Goal: Information Seeking & Learning: Learn about a topic

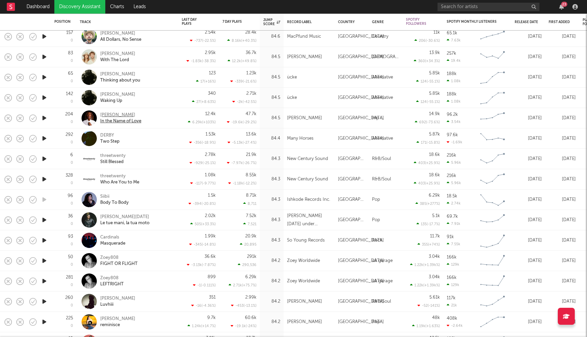
click at [118, 115] on div "Victoria Noelle" at bounding box center [120, 115] width 41 height 6
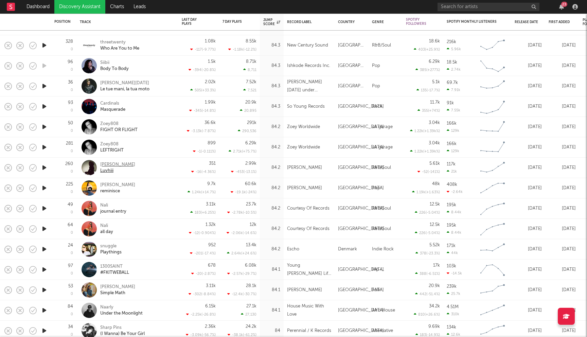
click at [105, 163] on div "CARI" at bounding box center [117, 165] width 35 height 6
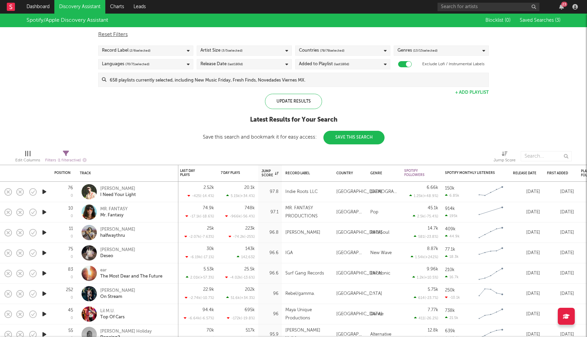
click at [337, 67] on span "(last 180 d)" at bounding box center [341, 64] width 15 height 8
click at [200, 121] on div "Spotify/Apple Discovery Assistant Blocklist ( 0 ) Saved Searches ( 3 ) Reset Fi…" at bounding box center [293, 79] width 587 height 131
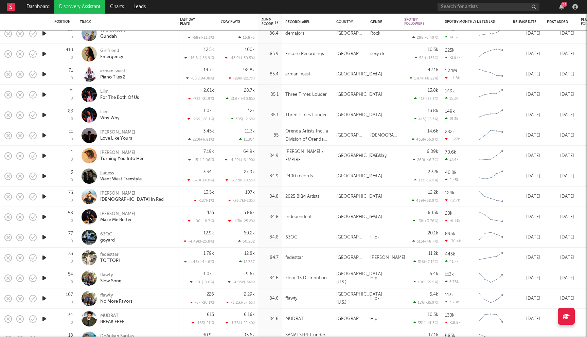
click at [109, 176] on div "Went West Freestyle" at bounding box center [120, 179] width 41 height 6
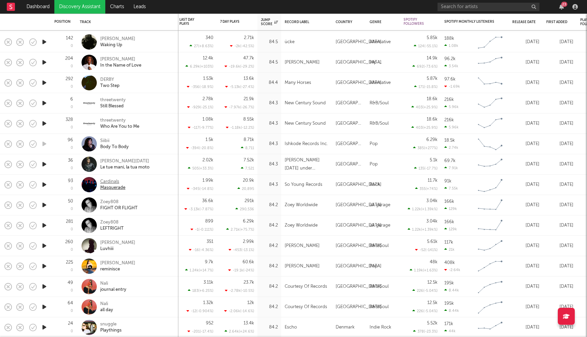
click at [112, 181] on div "Cardinals" at bounding box center [112, 182] width 25 height 6
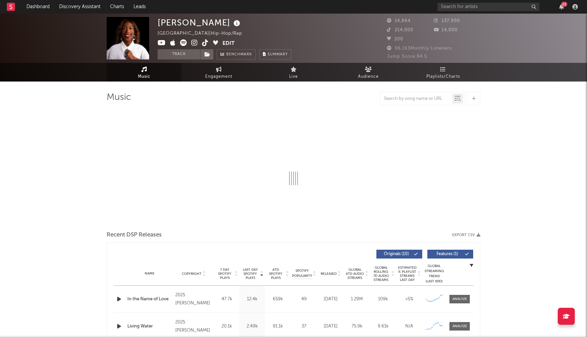
select select "1w"
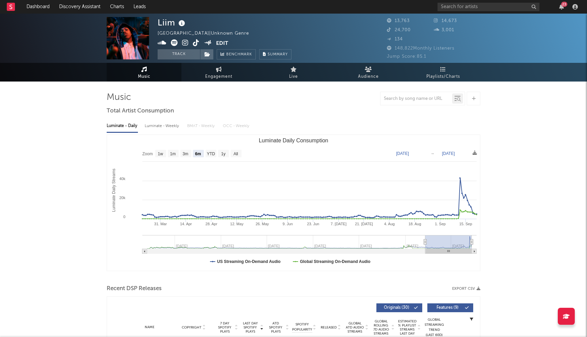
select select "6m"
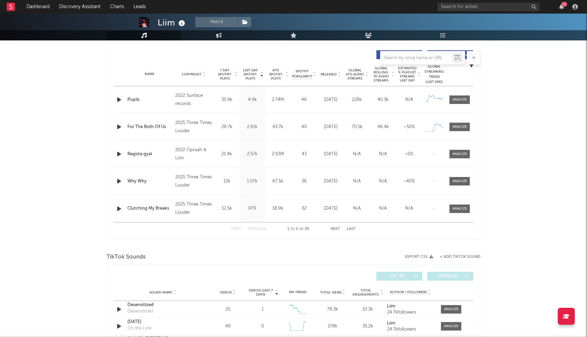
scroll to position [277, 0]
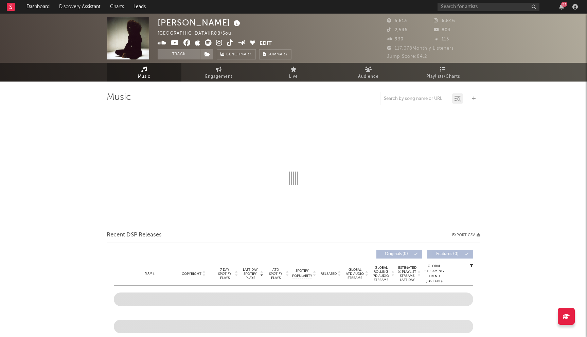
select select "6m"
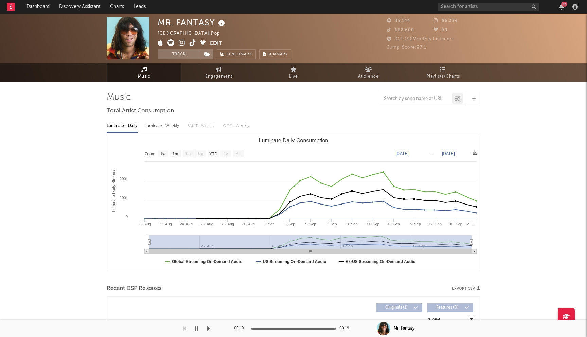
select select "1w"
click at [462, 8] on input "text" at bounding box center [488, 7] width 102 height 8
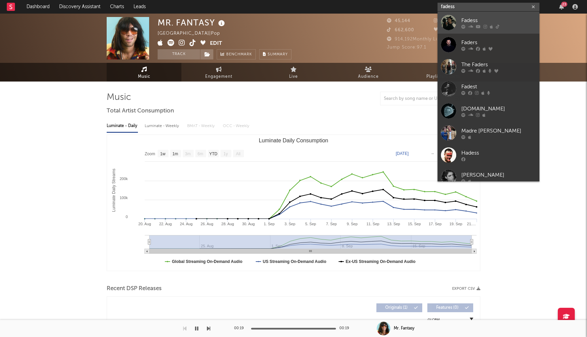
type input "fadess"
click at [471, 23] on div "Fadess" at bounding box center [498, 20] width 75 height 8
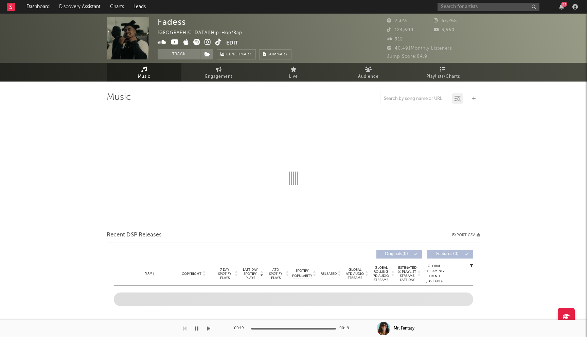
select select "6m"
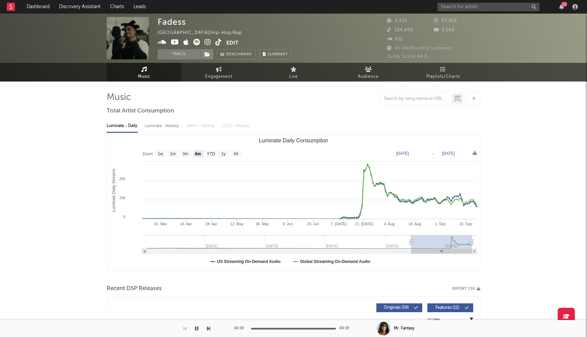
click at [207, 42] on icon at bounding box center [207, 42] width 6 height 7
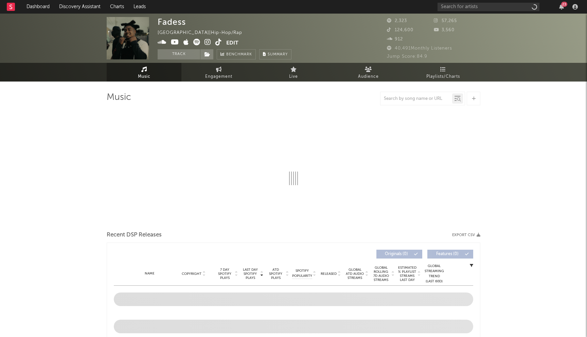
select select "6m"
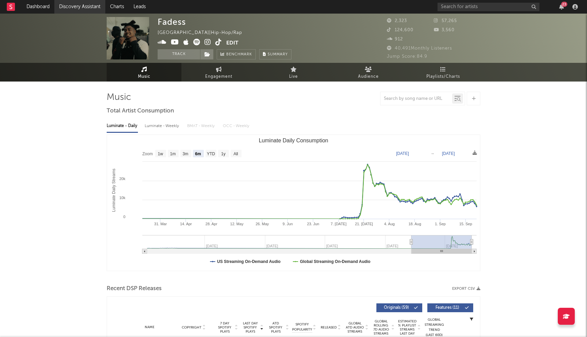
click at [79, 3] on link "Discovery Assistant" at bounding box center [79, 7] width 51 height 14
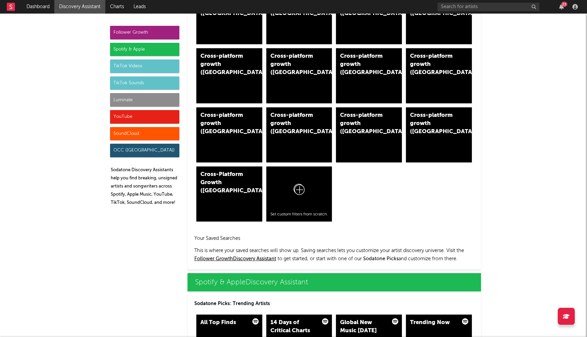
scroll to position [403, 0]
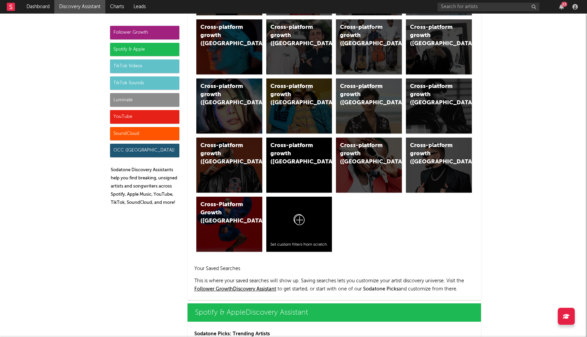
click at [141, 47] on div "Spotify & Apple" at bounding box center [144, 50] width 69 height 14
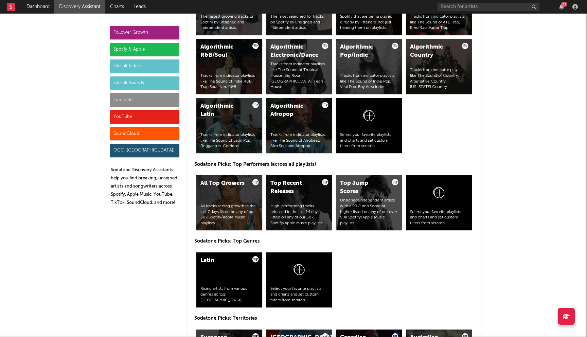
scroll to position [865, 0]
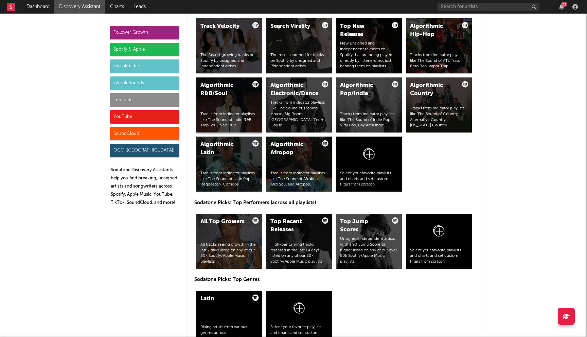
click at [236, 109] on div "Algorithmic R&B/Soul Tracks from indicator playlists like The Sound of Indie R&…" at bounding box center [229, 104] width 66 height 55
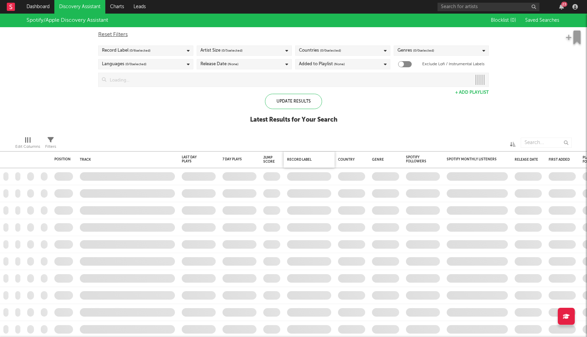
checkbox input "true"
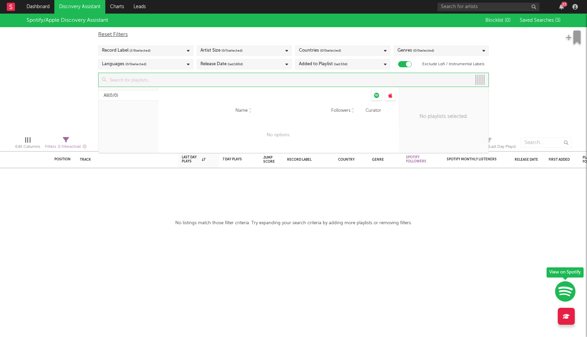
click at [254, 83] on input at bounding box center [288, 80] width 365 height 14
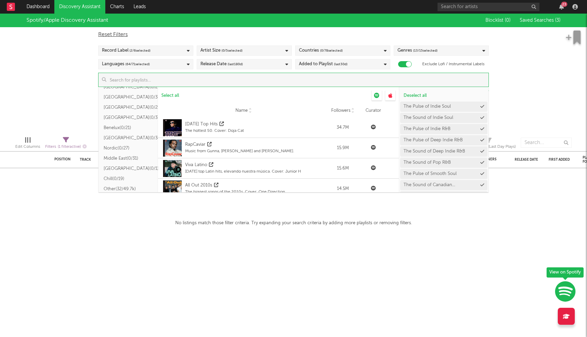
scroll to position [207, 0]
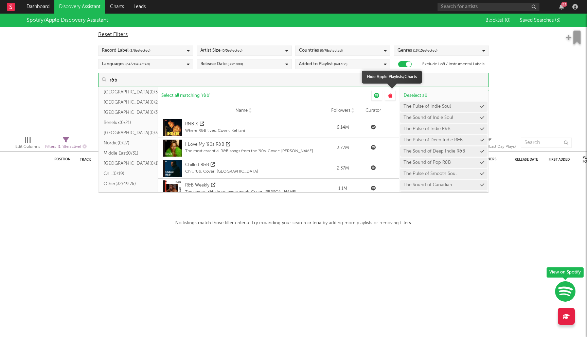
type input "r&b"
click at [392, 96] on div at bounding box center [390, 95] width 10 height 10
click at [388, 97] on icon at bounding box center [390, 95] width 4 height 5
click at [380, 96] on div at bounding box center [376, 95] width 10 height 10
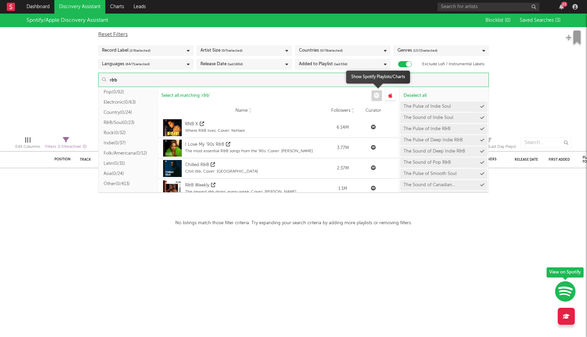
scroll to position [54, 0]
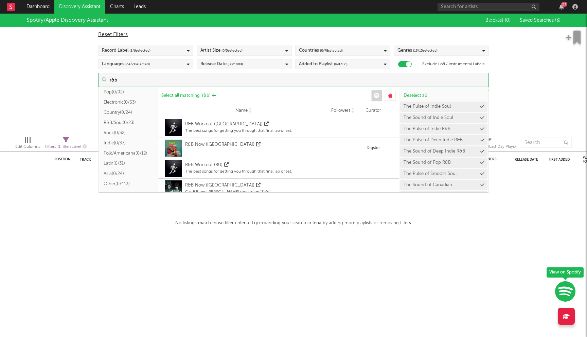
click at [195, 96] on span "Select all matching ' r&b '" at bounding box center [185, 95] width 49 height 4
click at [64, 87] on div "Spotify/Apple Discovery Assistant Blocklist ( 0 ) Saved Searches ( 3 ) Reset Fi…" at bounding box center [293, 72] width 587 height 117
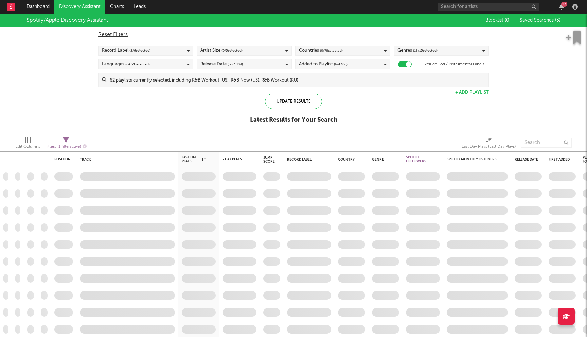
click at [362, 46] on div "Countries ( 0 / 78 selected)" at bounding box center [342, 50] width 95 height 10
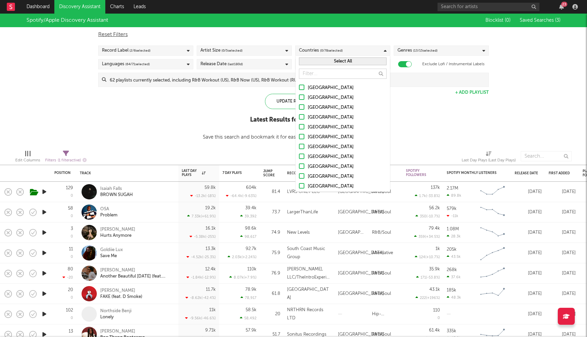
click at [338, 63] on button "Select All" at bounding box center [343, 61] width 88 height 8
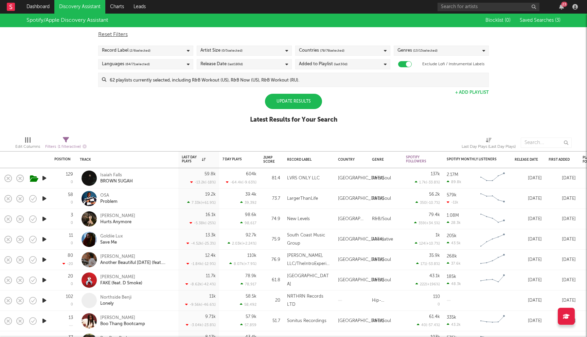
click at [203, 110] on div "Spotify/Apple Discovery Assistant Blocklist ( 0 ) Saved Searches ( 3 ) Reset Fi…" at bounding box center [293, 72] width 587 height 117
click at [335, 62] on span "(last 30 d)" at bounding box center [341, 64] width 14 height 8
click at [322, 78] on div "Last 14 Days" at bounding box center [347, 77] width 79 height 8
click at [299, 78] on input "Last 14 Days" at bounding box center [299, 77] width 0 height 8
click at [196, 105] on div "Spotify/Apple Discovery Assistant Blocklist ( 0 ) Saved Searches ( 3 ) Reset Fi…" at bounding box center [293, 72] width 587 height 117
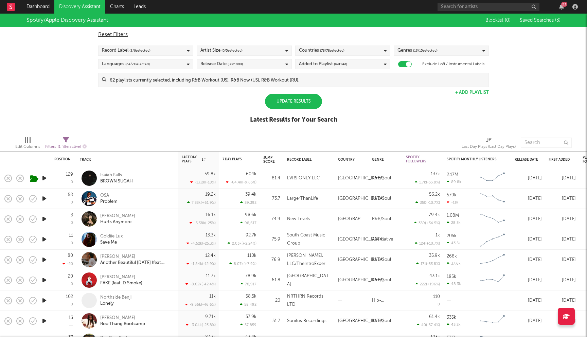
click at [305, 105] on div "Update Results" at bounding box center [293, 101] width 57 height 15
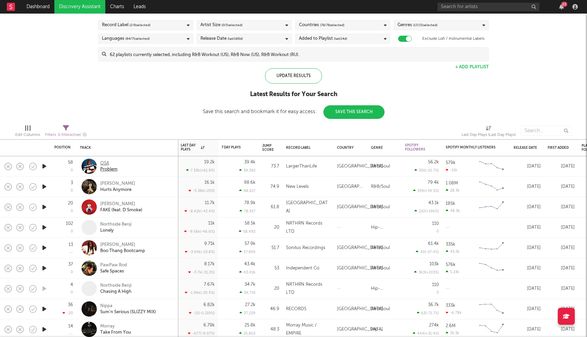
click at [105, 164] on div "OSA" at bounding box center [108, 163] width 17 height 6
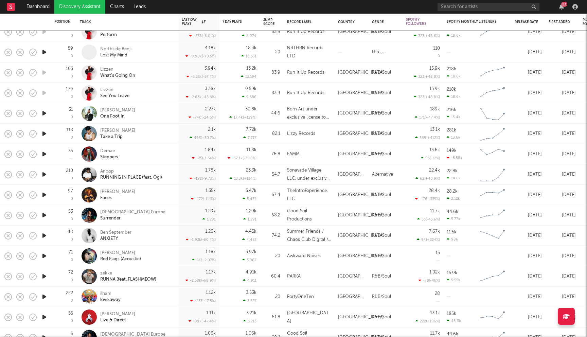
click at [118, 211] on div "Iman Europe" at bounding box center [132, 212] width 65 height 6
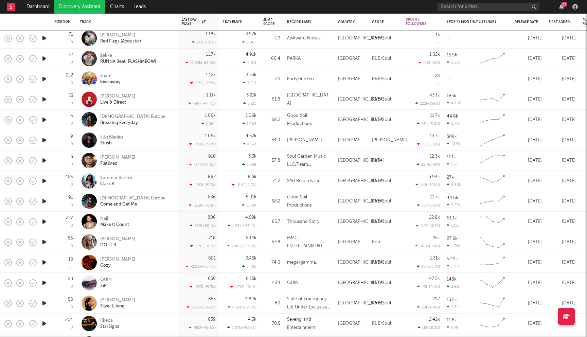
click at [116, 139] on div "Fito Blanko" at bounding box center [111, 137] width 23 height 6
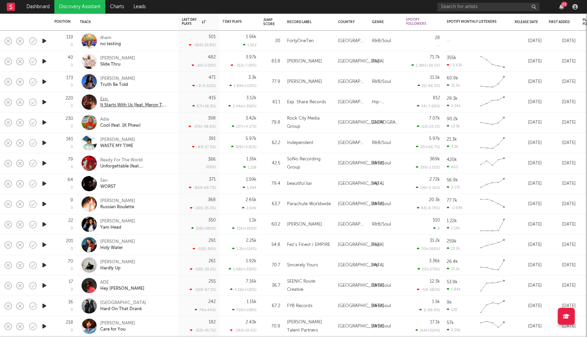
click at [106, 98] on div "Exp." at bounding box center [136, 99] width 73 height 6
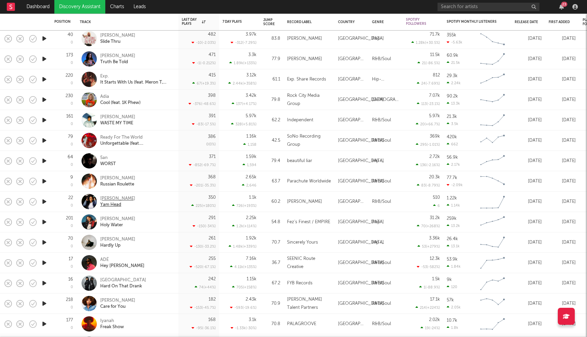
click at [116, 198] on div "[PERSON_NAME]" at bounding box center [117, 199] width 35 height 6
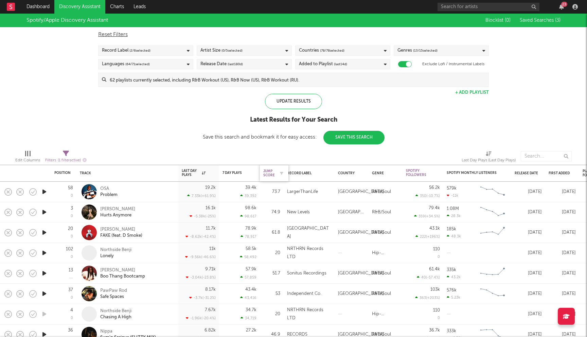
click at [269, 169] on div "Jump Score" at bounding box center [269, 173] width 12 height 8
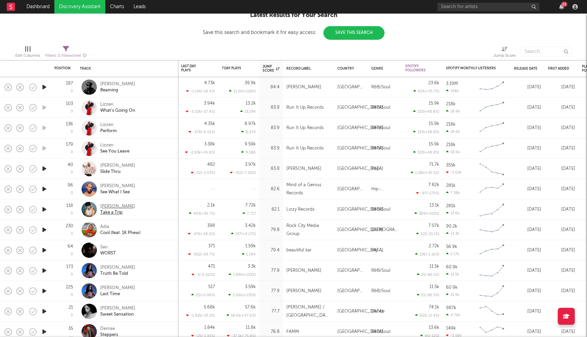
click at [101, 207] on div "Eric IV" at bounding box center [117, 206] width 35 height 6
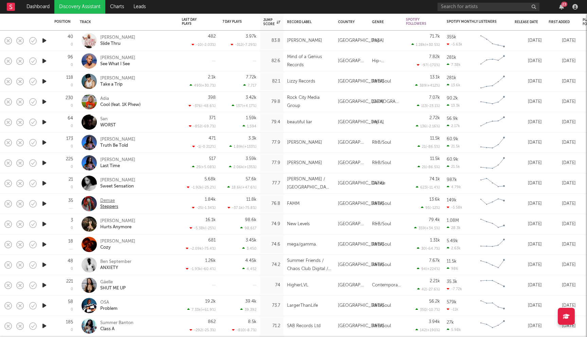
click at [108, 202] on div "Demae" at bounding box center [109, 201] width 18 height 6
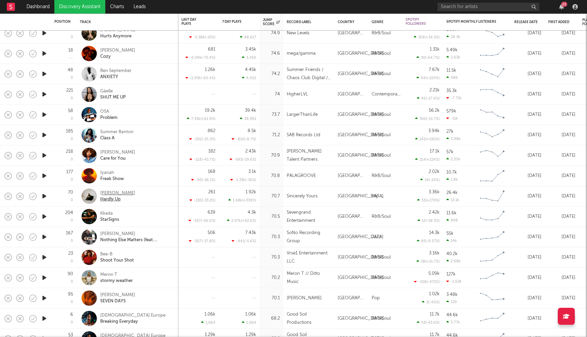
click at [115, 193] on div "[PERSON_NAME]" at bounding box center [117, 193] width 35 height 6
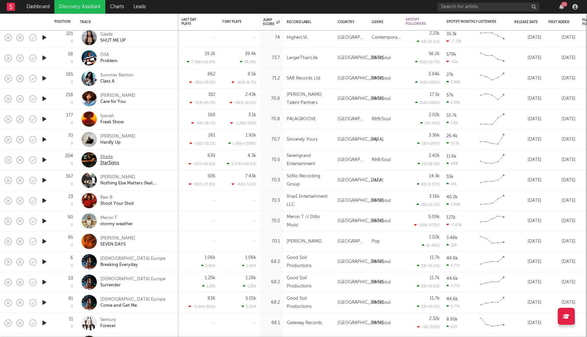
click at [104, 156] on div "Kkeda" at bounding box center [109, 157] width 19 height 6
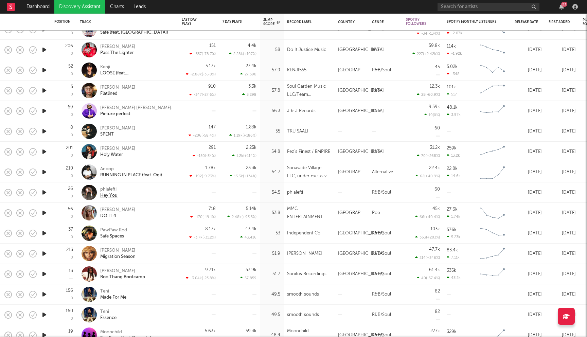
click at [109, 188] on div "phialefti" at bounding box center [108, 189] width 17 height 6
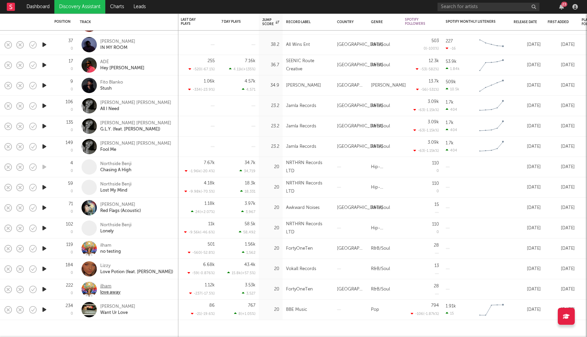
click at [106, 284] on div "ilham" at bounding box center [110, 286] width 20 height 6
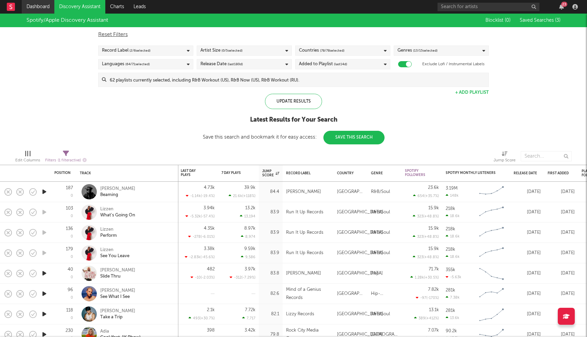
click at [43, 9] on link "Dashboard" at bounding box center [38, 7] width 33 height 14
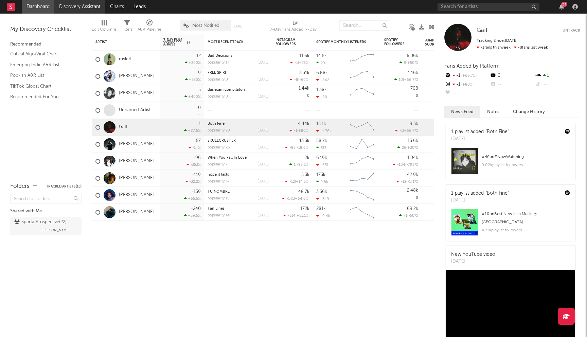
click at [69, 7] on link "Discovery Assistant" at bounding box center [79, 7] width 51 height 14
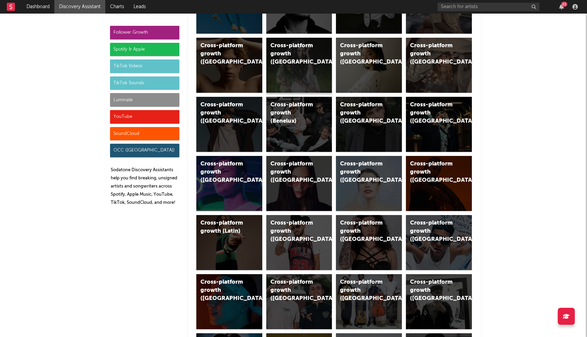
scroll to position [152, 0]
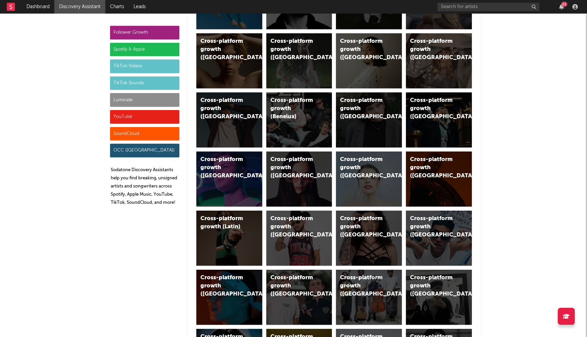
click at [130, 51] on div "Spotify & Apple" at bounding box center [144, 50] width 69 height 14
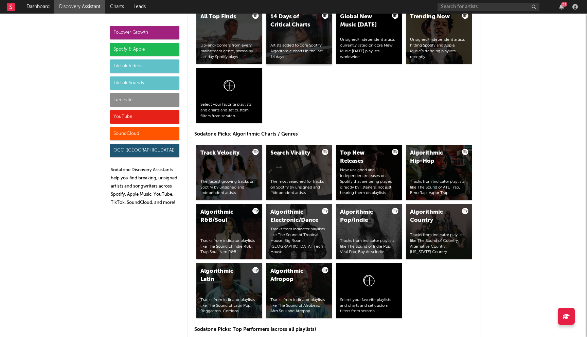
scroll to position [750, 0]
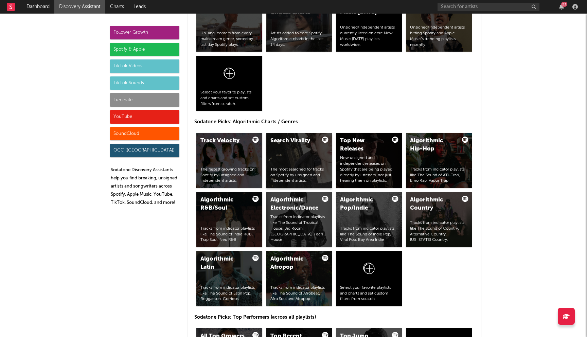
click at [297, 164] on div "Search Virality The most searched for tracks on Spotify by unsigned and indepen…" at bounding box center [299, 160] width 66 height 55
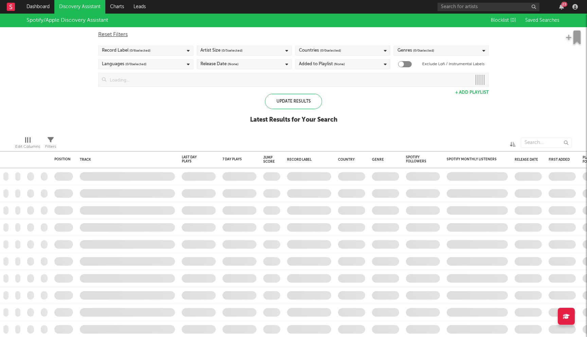
checkbox input "true"
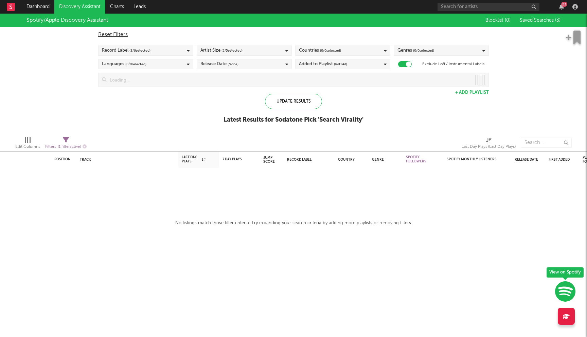
click at [329, 52] on span "( 0 / 0 selected)" at bounding box center [330, 50] width 21 height 8
click at [225, 98] on div "Update Results Latest Results for Sodatone Pick ' Search Virality '" at bounding box center [293, 112] width 140 height 37
click at [283, 106] on div "Update Results" at bounding box center [293, 101] width 57 height 15
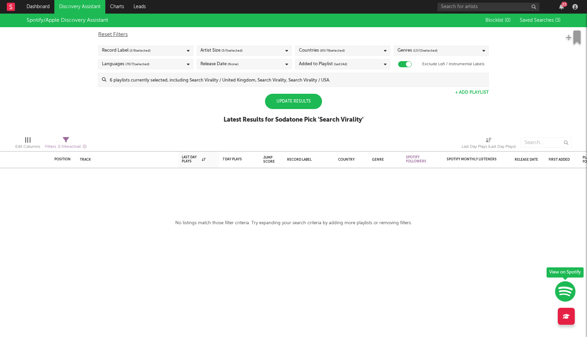
click at [295, 106] on div "Update Results" at bounding box center [293, 101] width 57 height 15
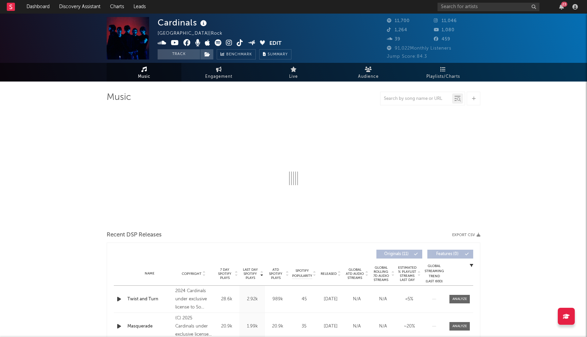
scroll to position [123, 0]
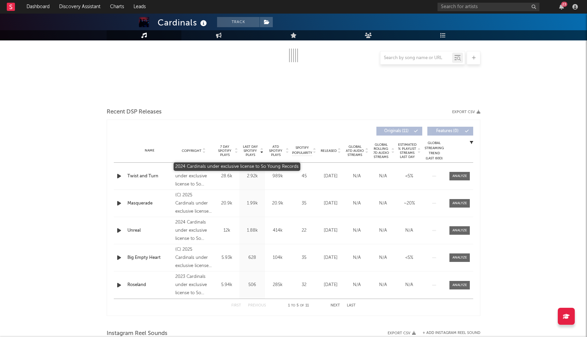
select select "6m"
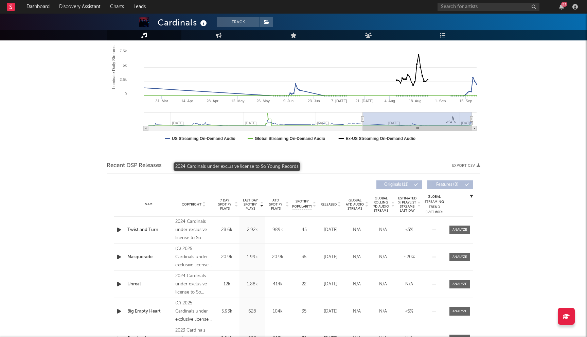
scroll to position [176, 0]
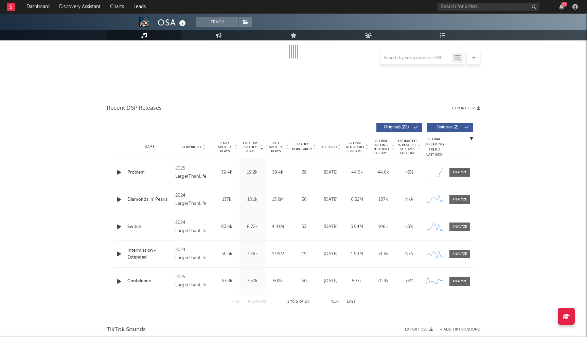
select select "6m"
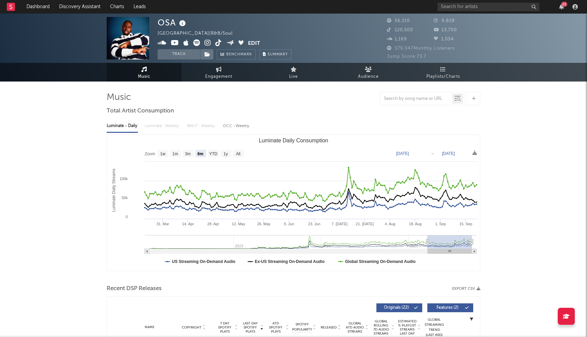
click at [208, 44] on icon at bounding box center [207, 42] width 6 height 7
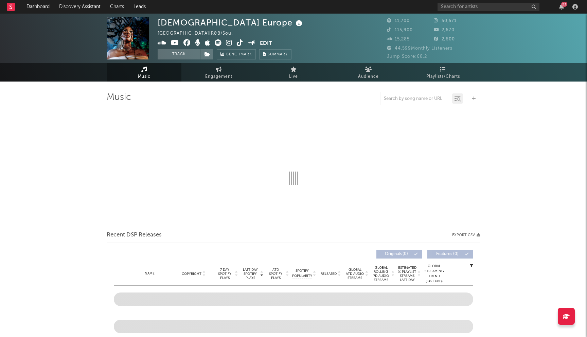
select select "6m"
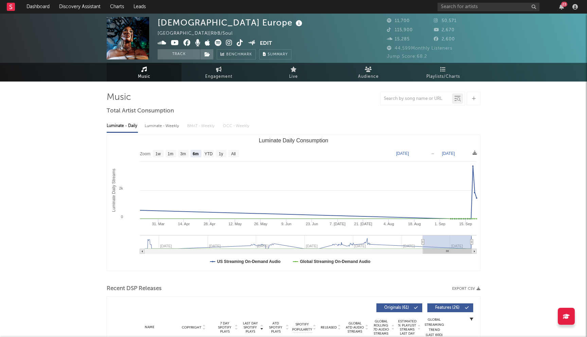
click at [185, 42] on icon at bounding box center [186, 42] width 7 height 7
click at [456, 3] on input "text" at bounding box center [488, 7] width 102 height 8
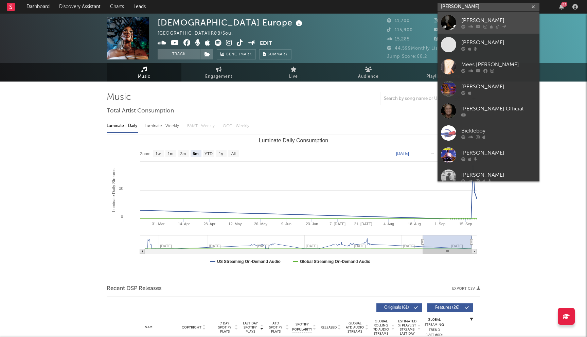
type input "bickle"
click at [474, 20] on div "Bickle" at bounding box center [498, 20] width 75 height 8
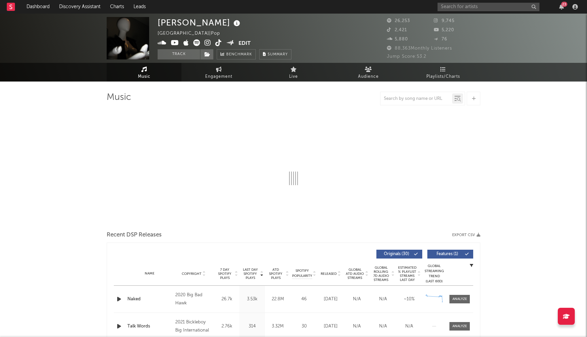
select select "6m"
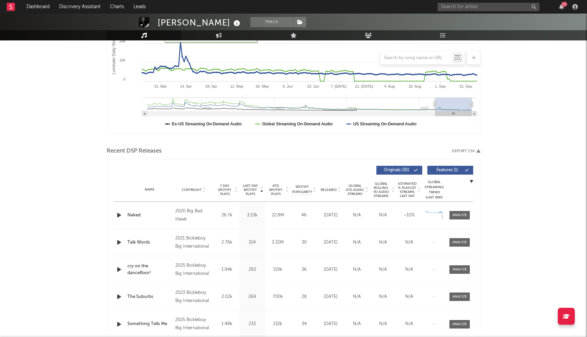
scroll to position [228, 0]
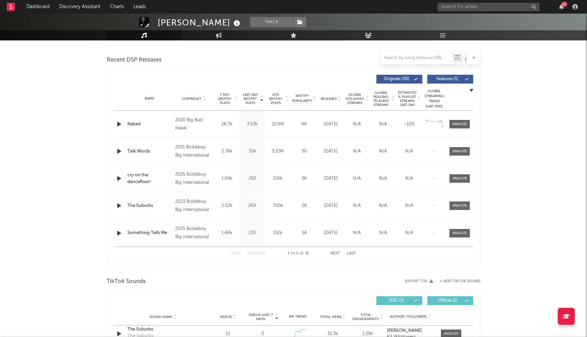
click at [328, 100] on span "Released" at bounding box center [328, 99] width 16 height 4
click at [335, 254] on button "Next" at bounding box center [335, 254] width 10 height 4
click at [255, 253] on button "Previous" at bounding box center [257, 254] width 18 height 4
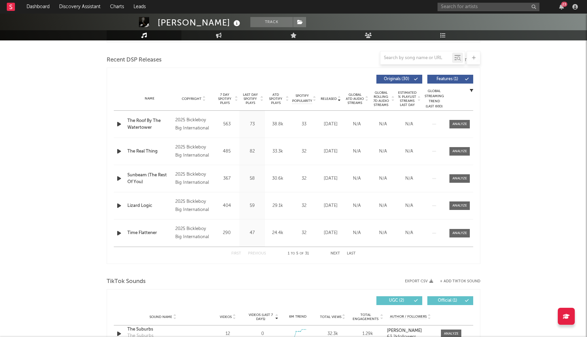
click at [337, 253] on button "Next" at bounding box center [335, 254] width 10 height 4
click at [256, 255] on button "Previous" at bounding box center [257, 254] width 18 height 4
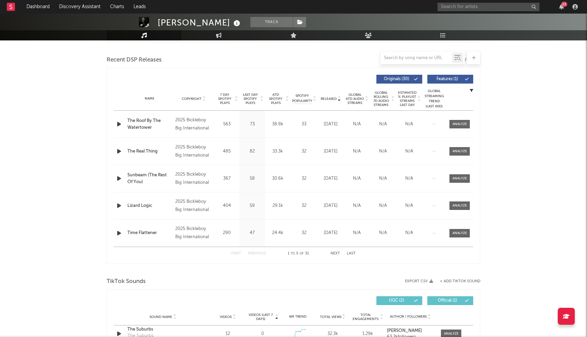
click at [332, 255] on button "Next" at bounding box center [335, 254] width 10 height 4
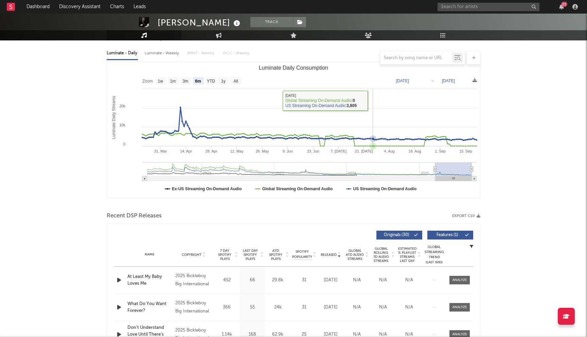
scroll to position [185, 0]
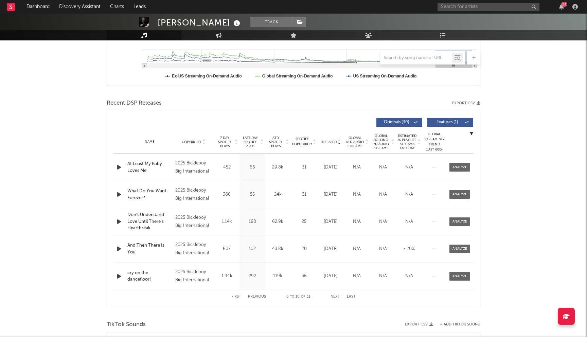
click at [258, 296] on button "Previous" at bounding box center [257, 297] width 18 height 4
click at [335, 298] on button "Next" at bounding box center [335, 297] width 10 height 4
click at [259, 296] on button "Previous" at bounding box center [257, 297] width 18 height 4
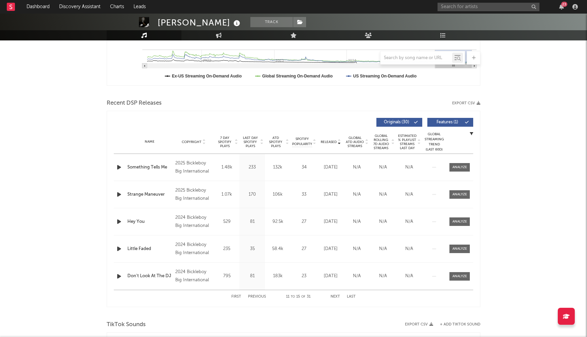
click at [259, 296] on button "Previous" at bounding box center [257, 297] width 18 height 4
click at [336, 296] on button "Next" at bounding box center [335, 297] width 10 height 4
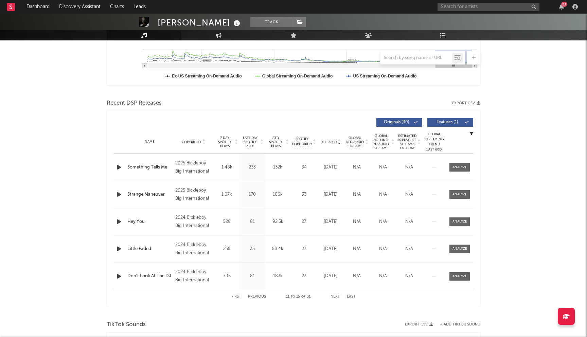
click at [336, 296] on button "Next" at bounding box center [335, 297] width 10 height 4
click at [259, 297] on button "Previous" at bounding box center [257, 297] width 18 height 4
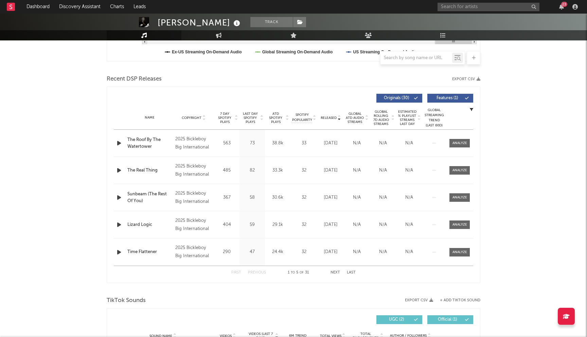
scroll to position [274, 0]
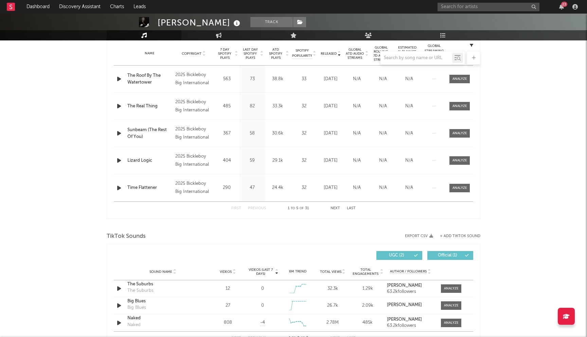
click at [335, 207] on button "Next" at bounding box center [335, 208] width 10 height 4
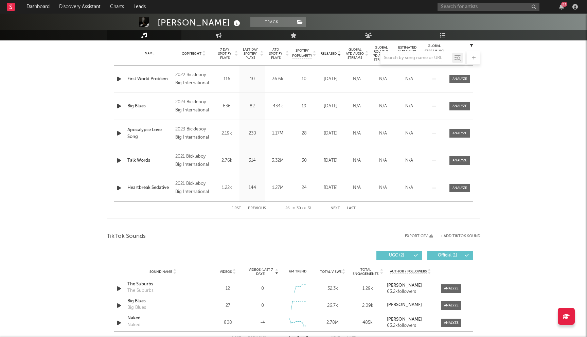
click at [335, 207] on button "Next" at bounding box center [335, 208] width 10 height 4
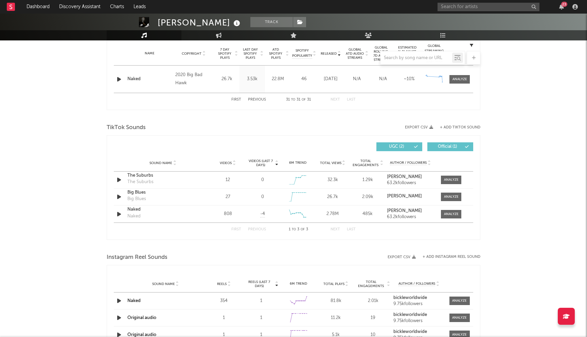
click at [262, 100] on button "Previous" at bounding box center [257, 100] width 18 height 4
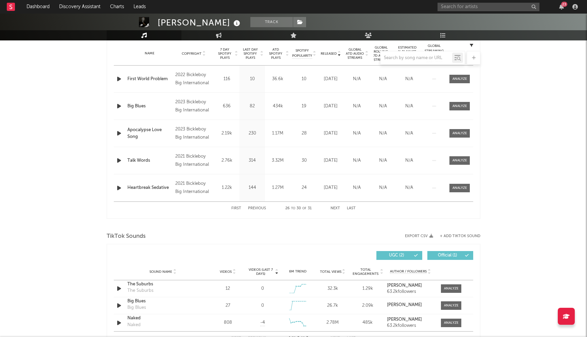
click at [338, 208] on button "Next" at bounding box center [335, 208] width 10 height 4
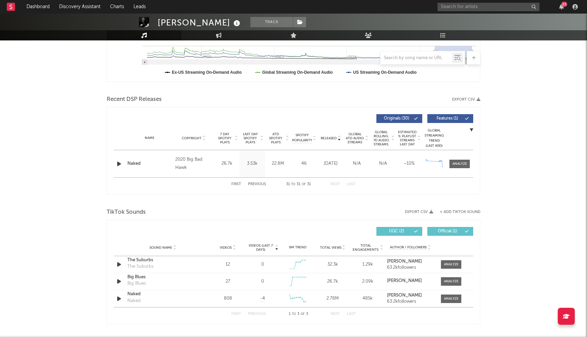
scroll to position [179, 0]
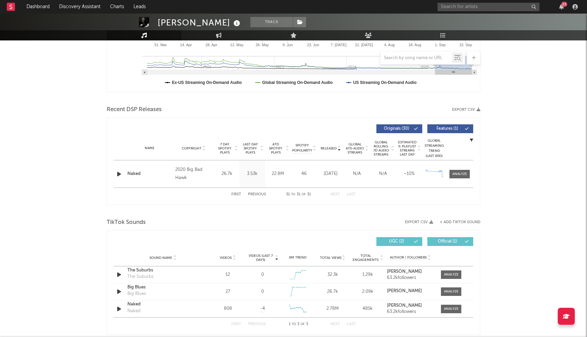
click at [259, 194] on button "Previous" at bounding box center [257, 194] width 18 height 4
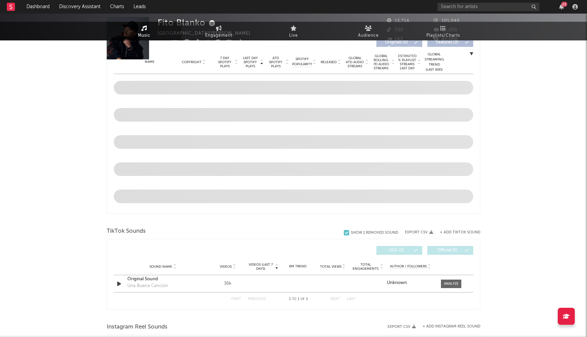
select select "6m"
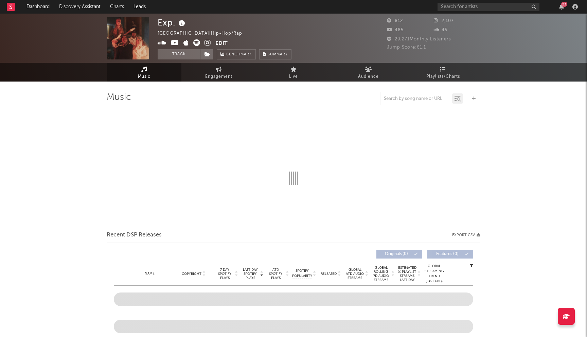
select select "1w"
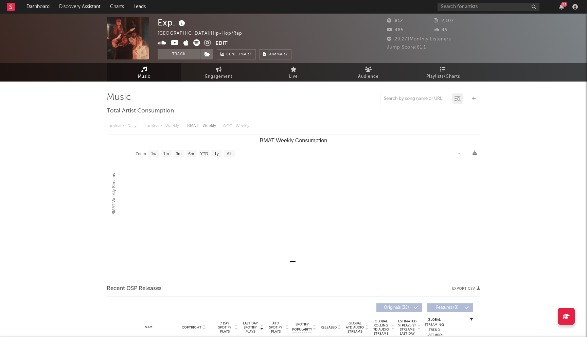
click at [210, 42] on icon at bounding box center [207, 42] width 6 height 7
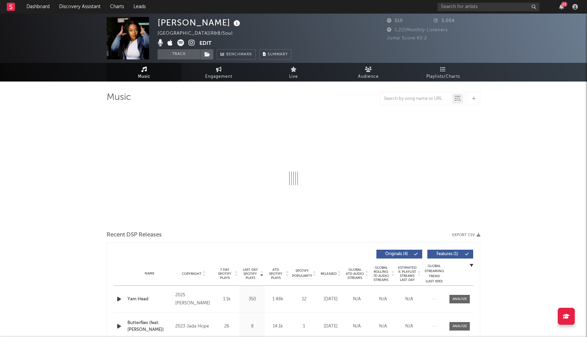
select select "1w"
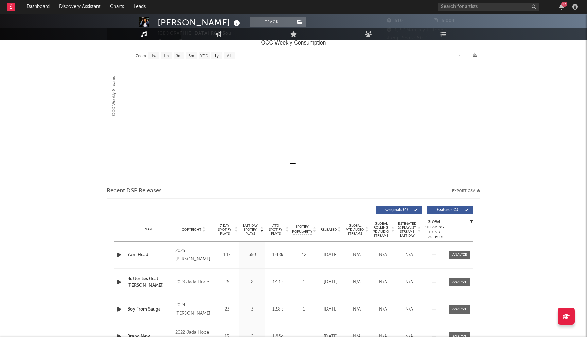
scroll to position [104, 0]
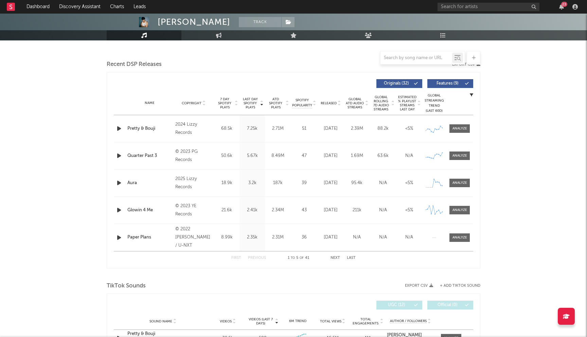
scroll to position [224, 0]
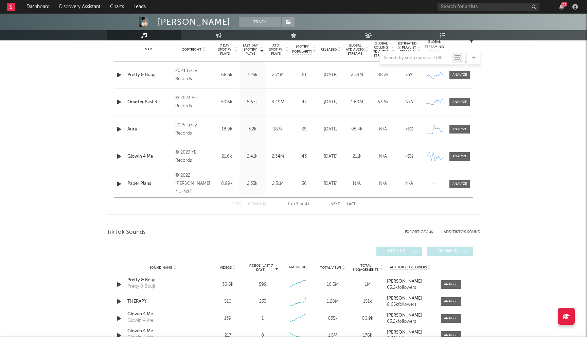
select select "6m"
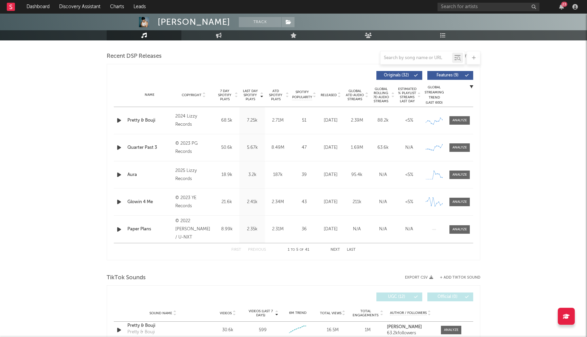
scroll to position [240, 0]
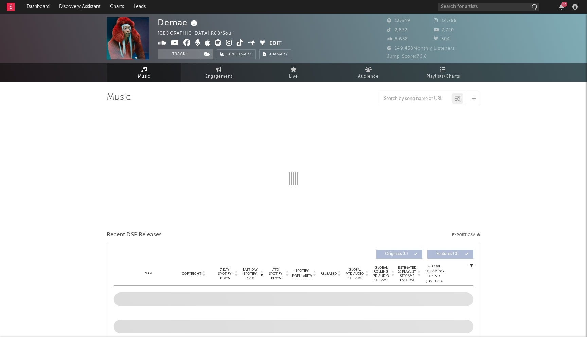
select select "6m"
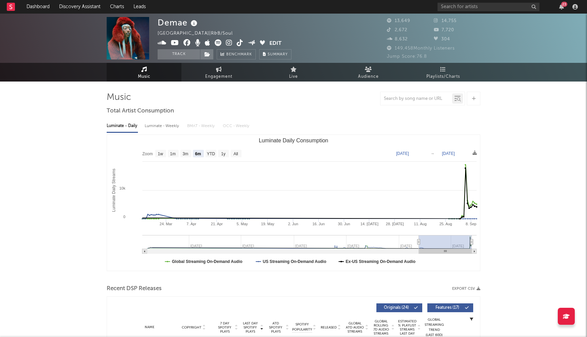
click at [185, 43] on icon at bounding box center [186, 42] width 7 height 7
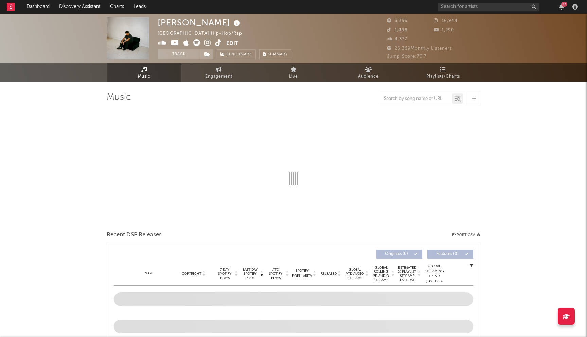
select select "1w"
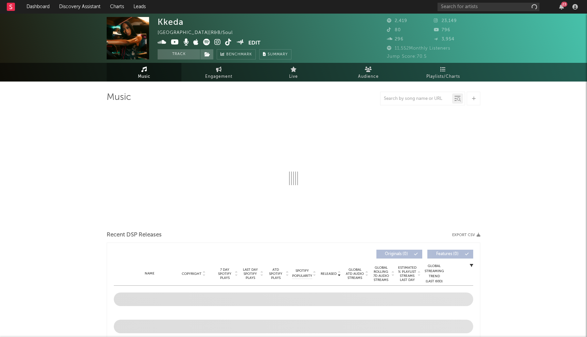
select select "6m"
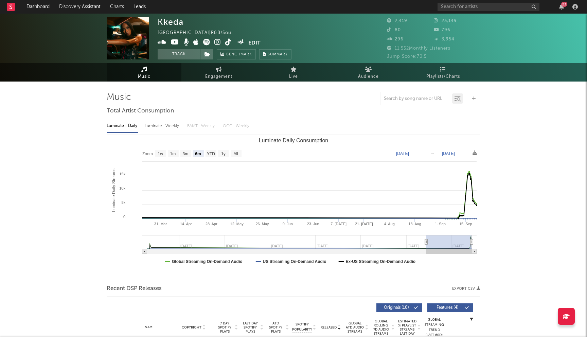
click at [451, 12] on div "23" at bounding box center [508, 7] width 143 height 14
click at [458, 8] on input "text" at bounding box center [488, 7] width 102 height 8
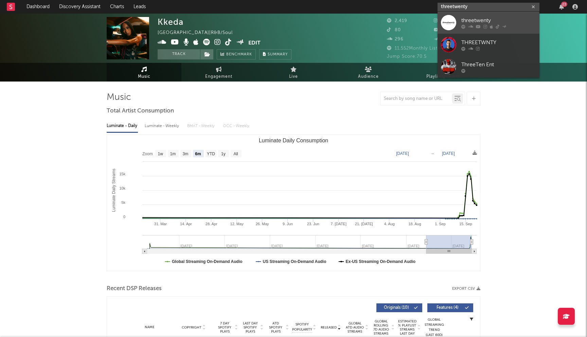
type input "threetwenty"
click at [460, 22] on link "threetwenty" at bounding box center [488, 23] width 102 height 22
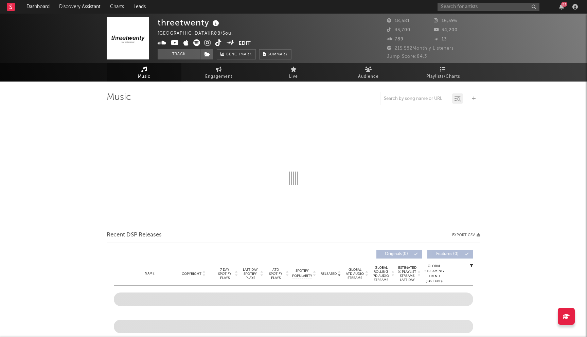
select select "6m"
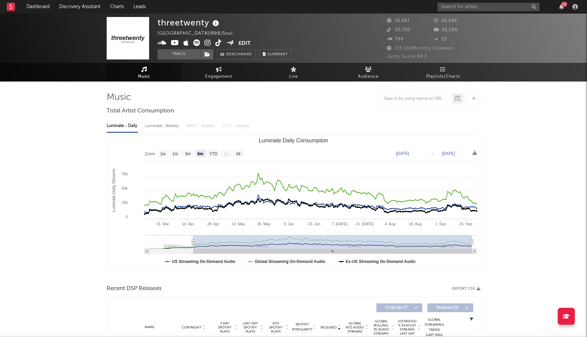
click at [208, 43] on icon at bounding box center [207, 42] width 6 height 7
click at [74, 10] on link "Discovery Assistant" at bounding box center [79, 7] width 51 height 14
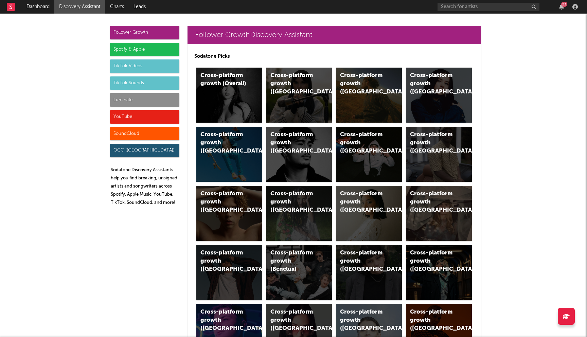
click at [146, 52] on div "Spotify & Apple" at bounding box center [144, 50] width 69 height 14
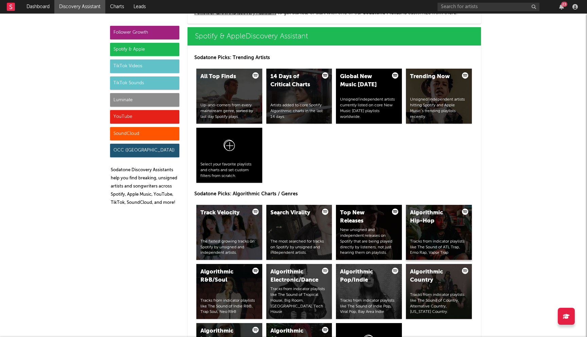
scroll to position [789, 0]
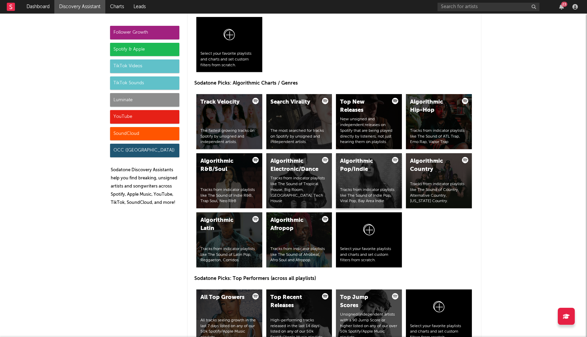
click at [364, 195] on div "Tracks from indicator playlists like The Sound of Indie Pop, Viral Pop, Bay Are…" at bounding box center [369, 195] width 58 height 17
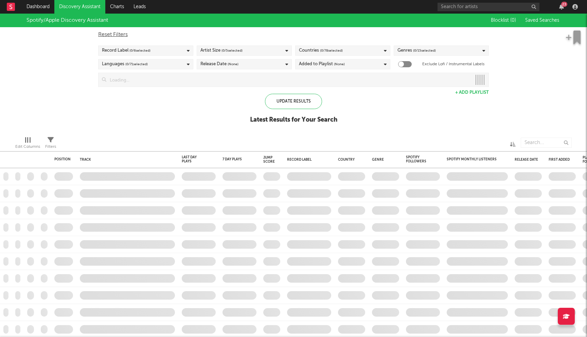
checkbox input "true"
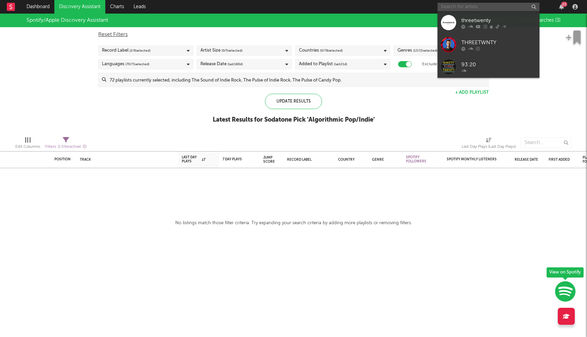
click at [455, 3] on input "text" at bounding box center [488, 7] width 102 height 8
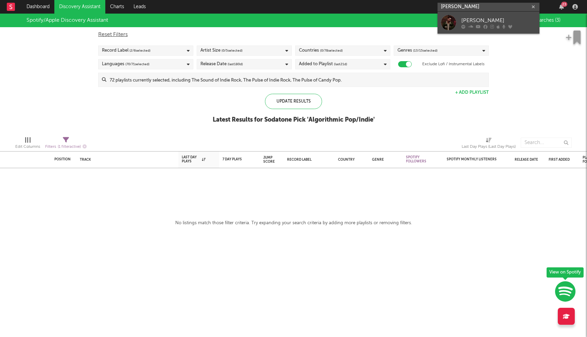
type input "edwin raphael"
click at [479, 19] on div "[PERSON_NAME]" at bounding box center [498, 20] width 75 height 8
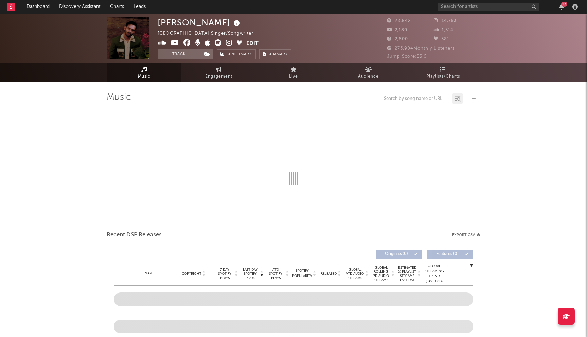
select select "6m"
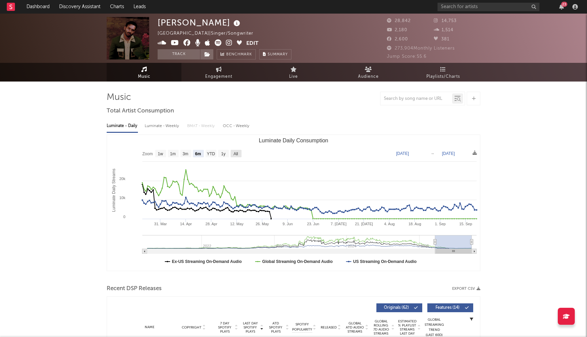
click at [239, 155] on rect "Luminate Daily Consumption" at bounding box center [235, 153] width 11 height 7
select select "All"
type input "2021-03-31"
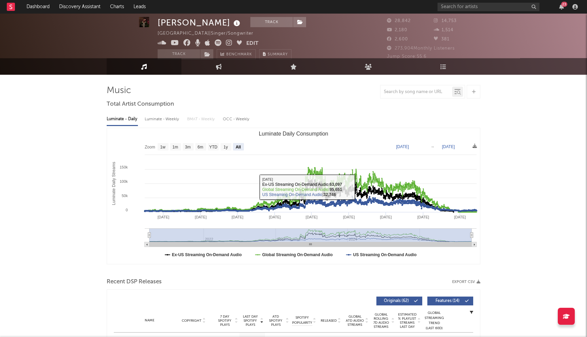
scroll to position [3, 0]
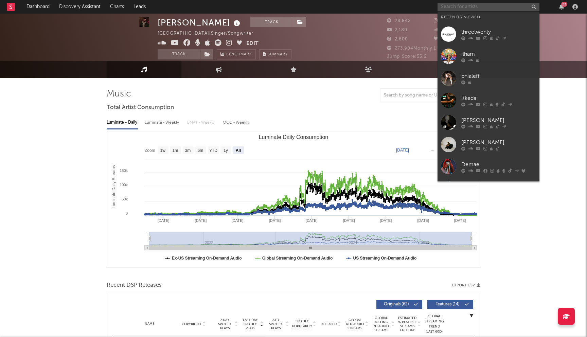
click at [447, 6] on input "text" at bounding box center [488, 7] width 102 height 8
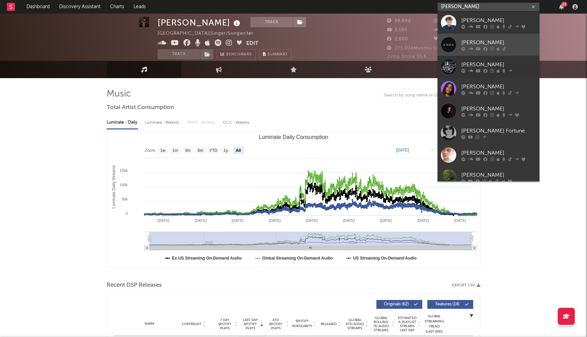
type input "[PERSON_NAME]"
click at [474, 50] on div at bounding box center [498, 48] width 75 height 4
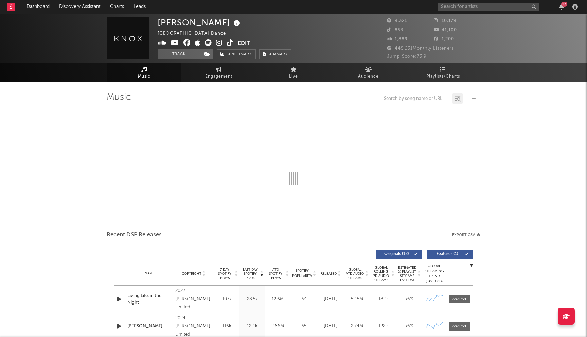
click at [186, 45] on icon at bounding box center [186, 42] width 7 height 7
select select "6m"
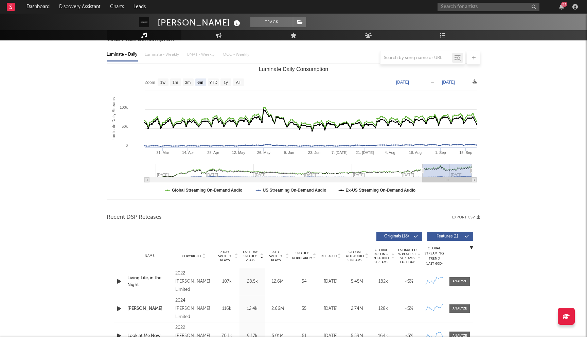
scroll to position [69, 0]
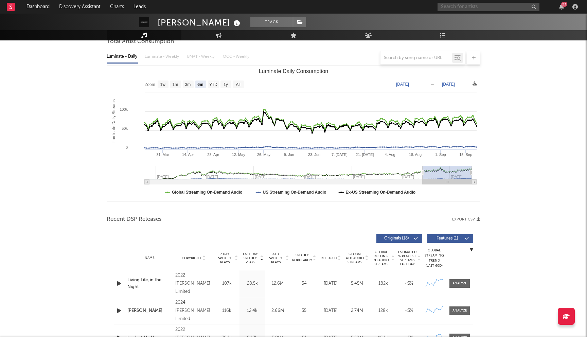
click at [463, 7] on input "text" at bounding box center [488, 7] width 102 height 8
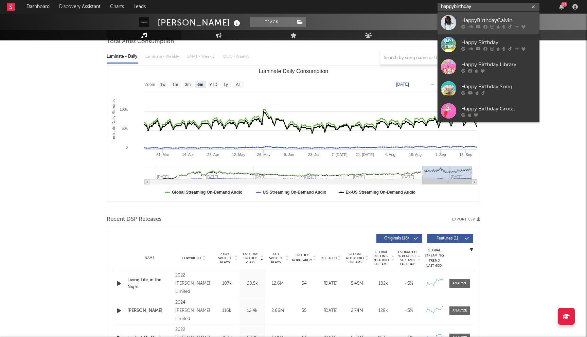
type input "happybirthday"
click at [480, 20] on div "HappyBirthdayCalvin" at bounding box center [498, 20] width 75 height 8
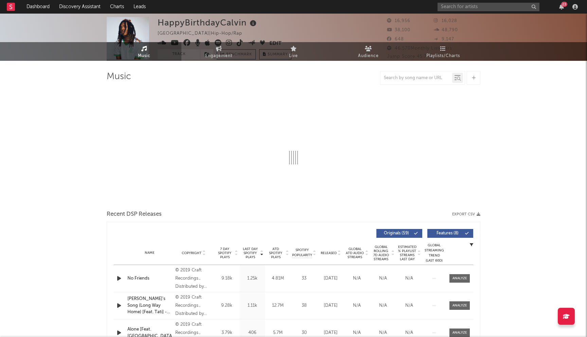
select select "6m"
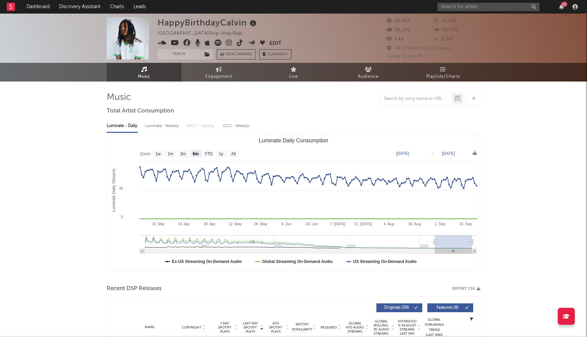
click at [187, 45] on icon at bounding box center [186, 42] width 7 height 7
click at [456, 8] on input "text" at bounding box center [488, 7] width 102 height 8
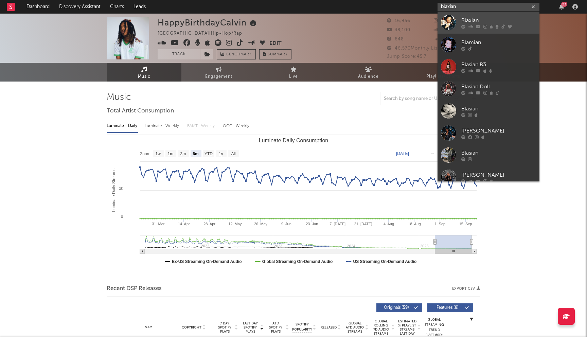
type input "blaxian"
click at [464, 19] on div "Blaxian" at bounding box center [498, 20] width 75 height 8
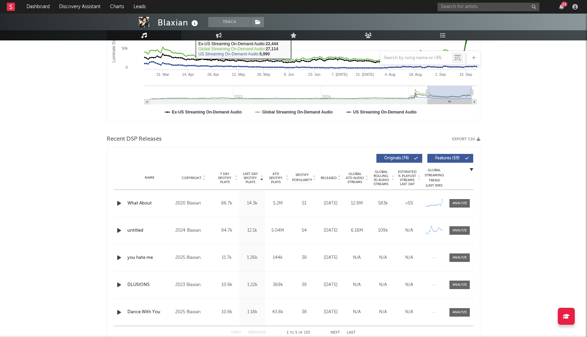
scroll to position [154, 0]
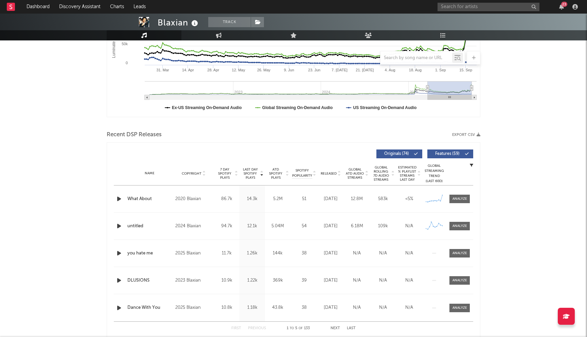
click at [256, 177] on span "Last Day Spotify Plays" at bounding box center [250, 173] width 18 height 12
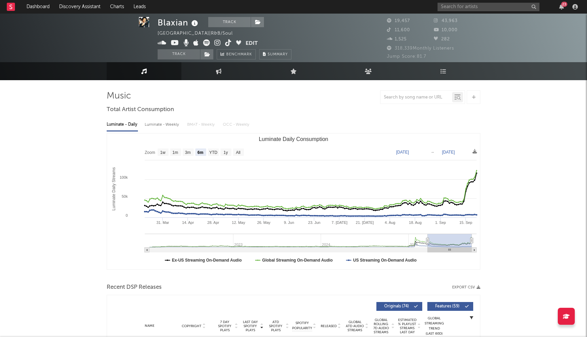
scroll to position [0, 0]
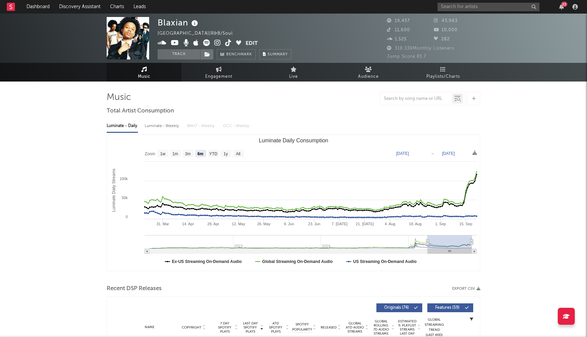
click at [240, 152] on text "All" at bounding box center [238, 153] width 4 height 5
select select "All"
type input "2022-01-17"
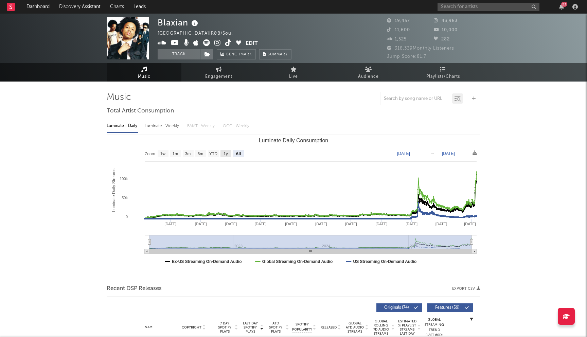
click at [228, 153] on text "1y" at bounding box center [225, 153] width 4 height 5
select select "1y"
type input "2024-09-21"
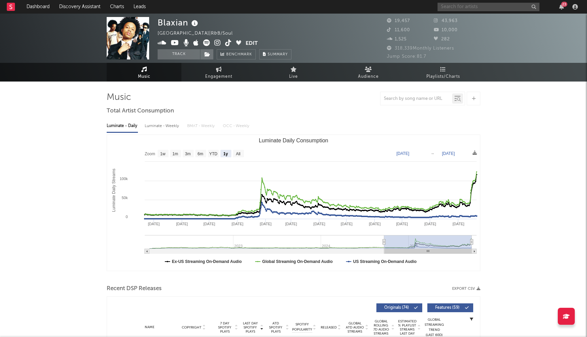
click at [472, 3] on input "text" at bounding box center [488, 7] width 102 height 8
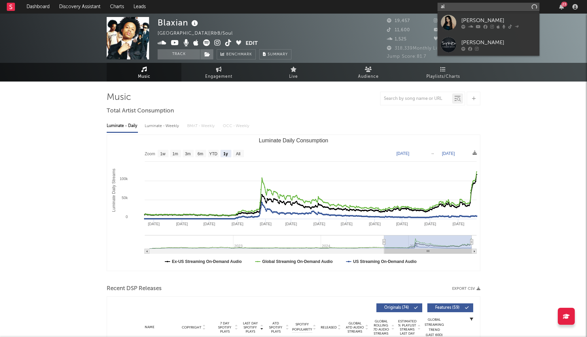
type input "a"
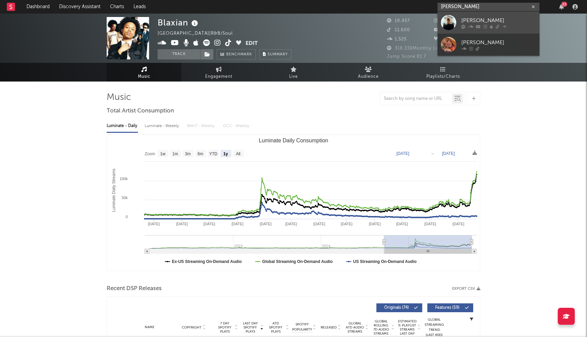
type input "aleksa safiya"
click at [492, 28] on icon at bounding box center [490, 26] width 3 height 4
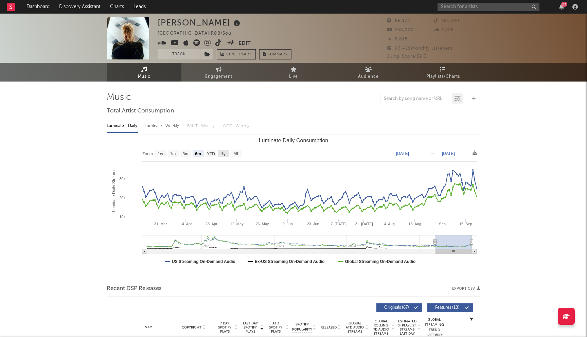
click at [223, 157] on rect "Luminate Daily Consumption" at bounding box center [223, 153] width 11 height 7
select select "1y"
type input "2024-09-21"
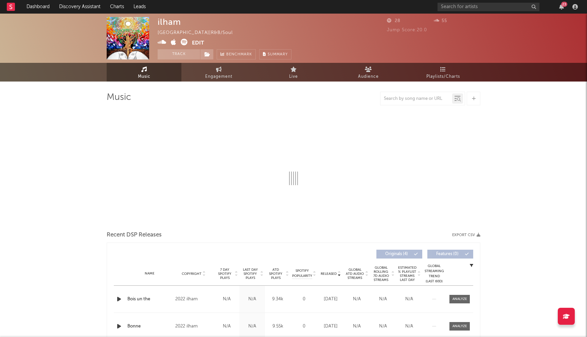
select select "1w"
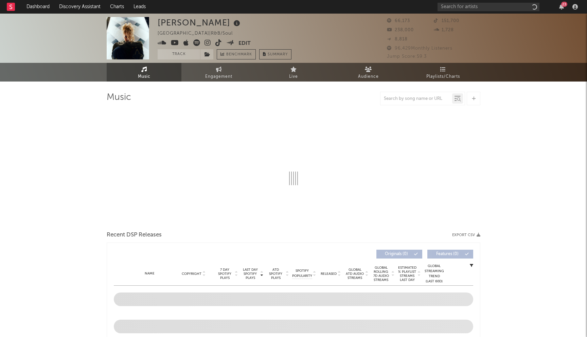
click at [467, 11] on div "23" at bounding box center [508, 7] width 143 height 14
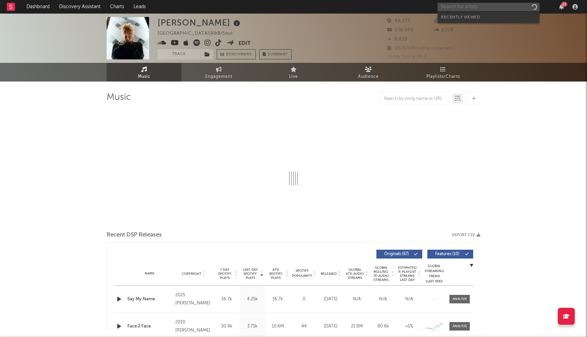
click at [470, 7] on input "text" at bounding box center [488, 7] width 102 height 8
select select "6m"
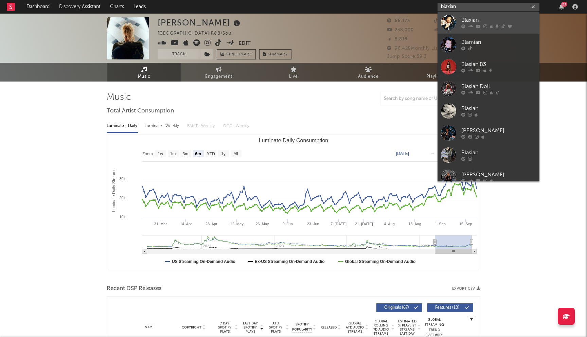
type input "blaxian"
click at [470, 21] on div "Blaxian" at bounding box center [498, 20] width 75 height 8
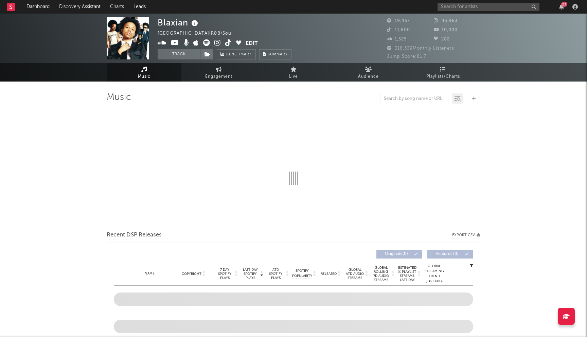
select select "6m"
